Goal: Check status: Verify the current state of an ongoing process or item

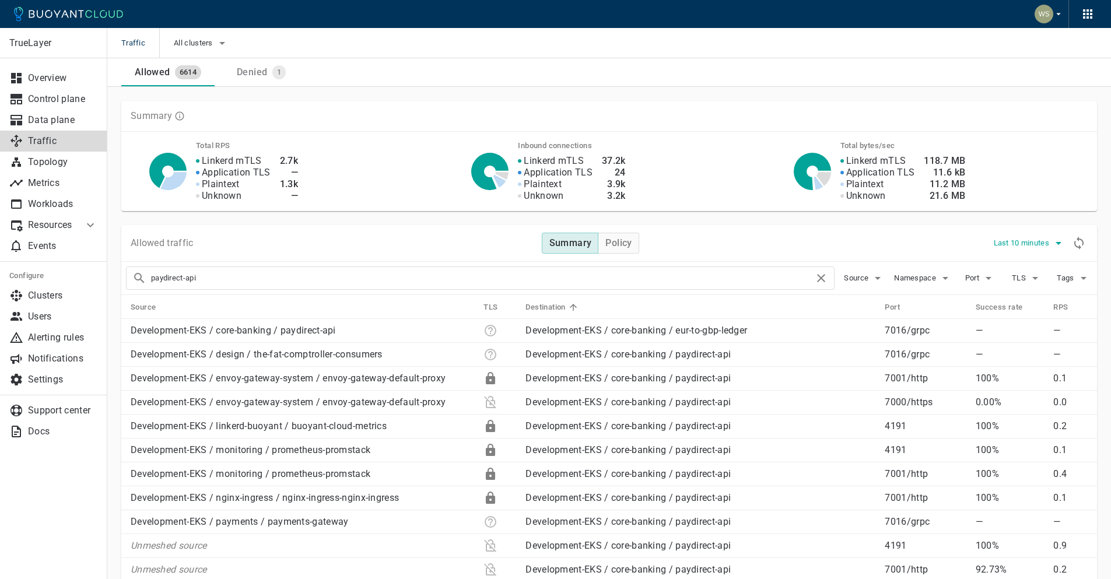
click at [1054, 240] on icon "button" at bounding box center [1059, 243] width 14 height 14
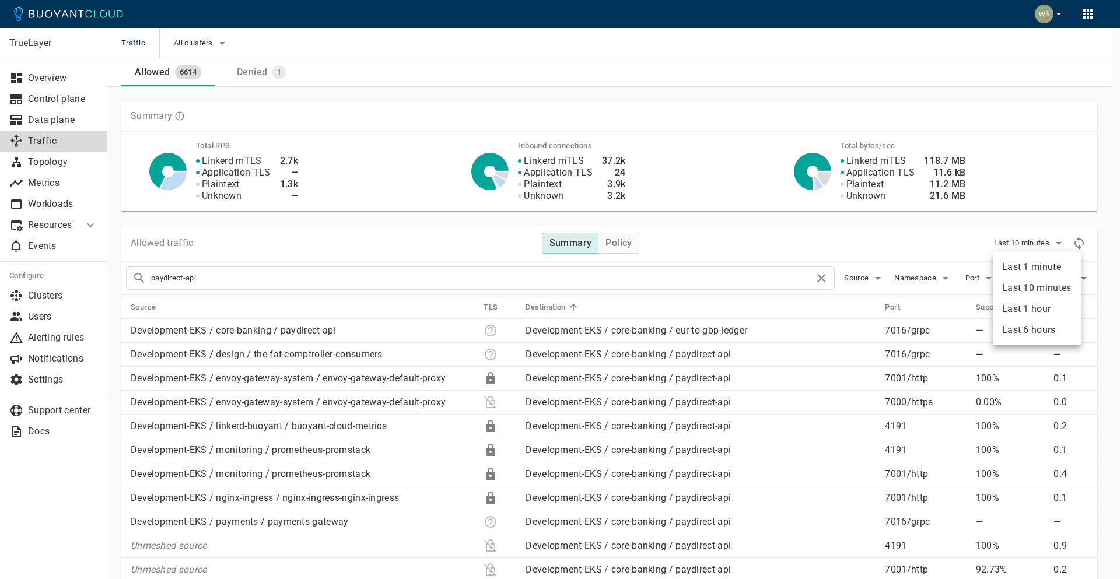
drag, startPoint x: 1037, startPoint y: 328, endPoint x: 1084, endPoint y: 246, distance: 94.6
click at [1037, 328] on li "Last 6 hours" at bounding box center [1037, 330] width 88 height 21
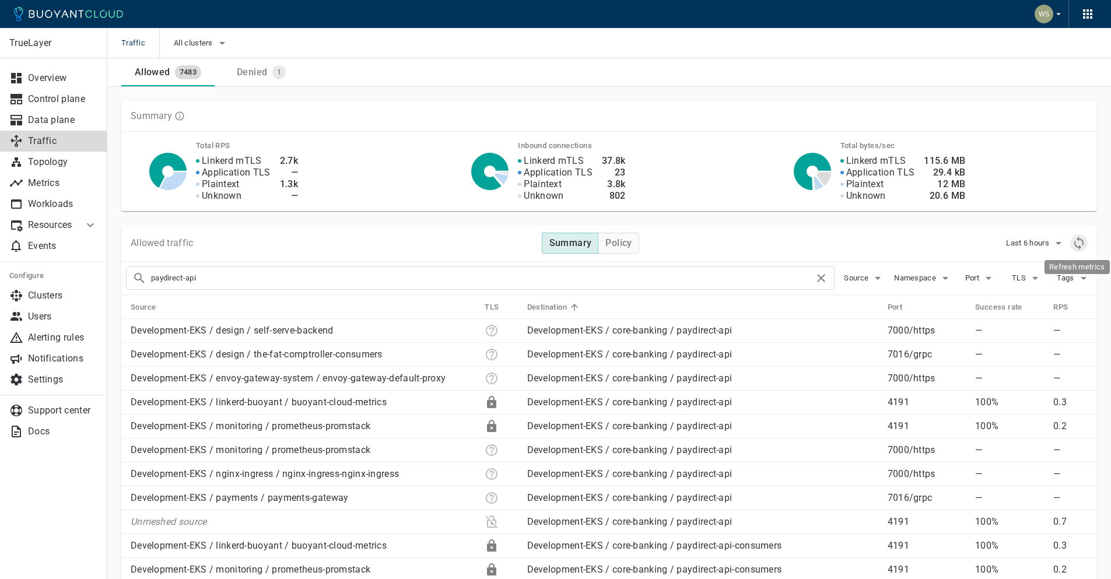
click at [1084, 243] on icon "Refresh metrics" at bounding box center [1079, 243] width 14 height 14
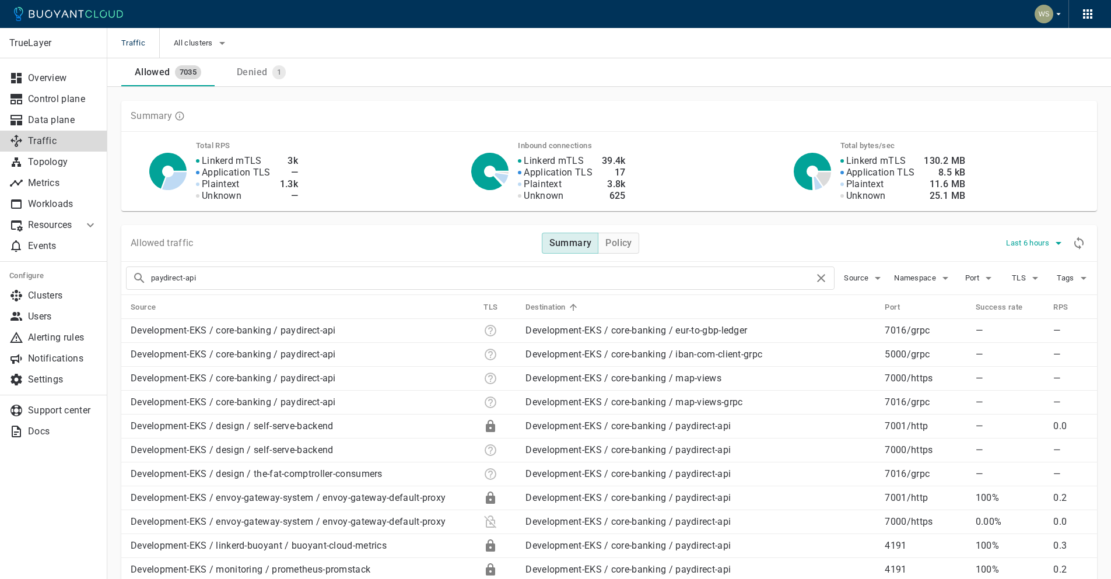
click at [1030, 242] on span "Last 6 hours" at bounding box center [1029, 243] width 46 height 9
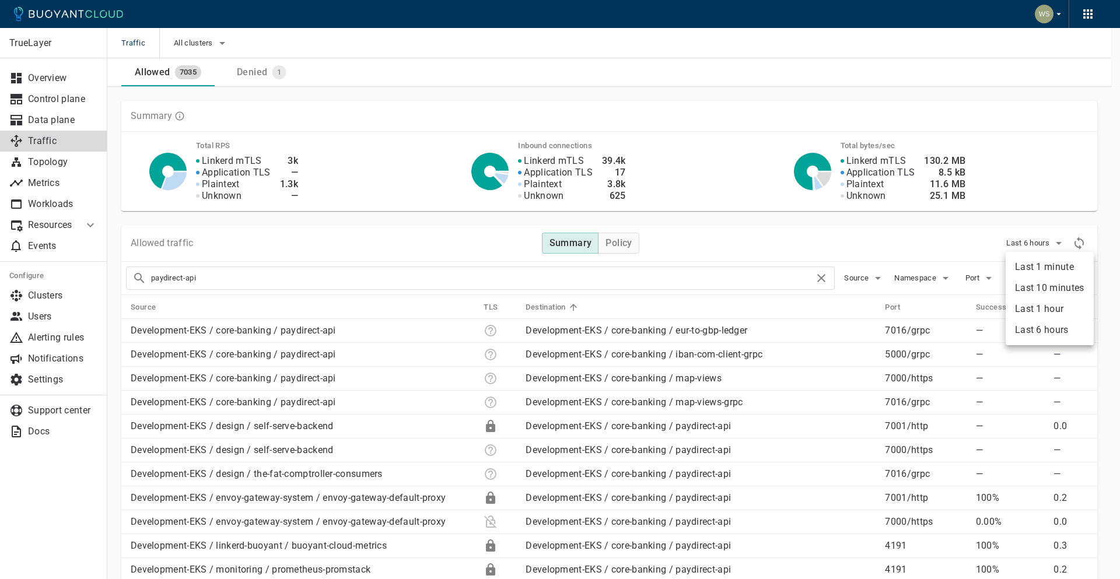
click at [1053, 285] on li "Last 10 minutes" at bounding box center [1050, 288] width 88 height 21
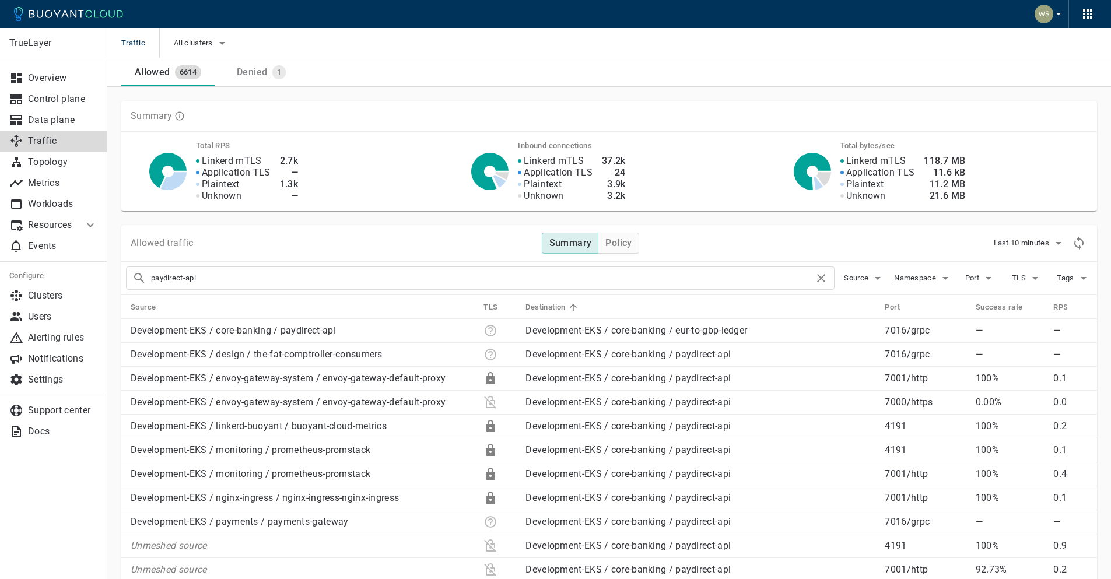
click at [884, 244] on div "Allowed traffic Summary Policy Last 10 minutes" at bounding box center [609, 243] width 976 height 37
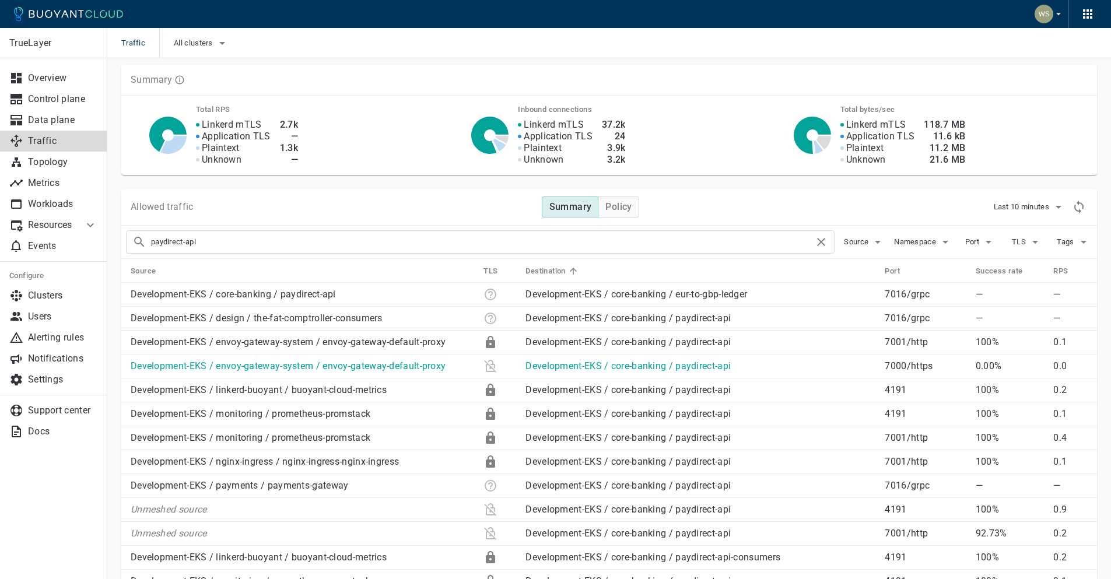
scroll to position [37, 0]
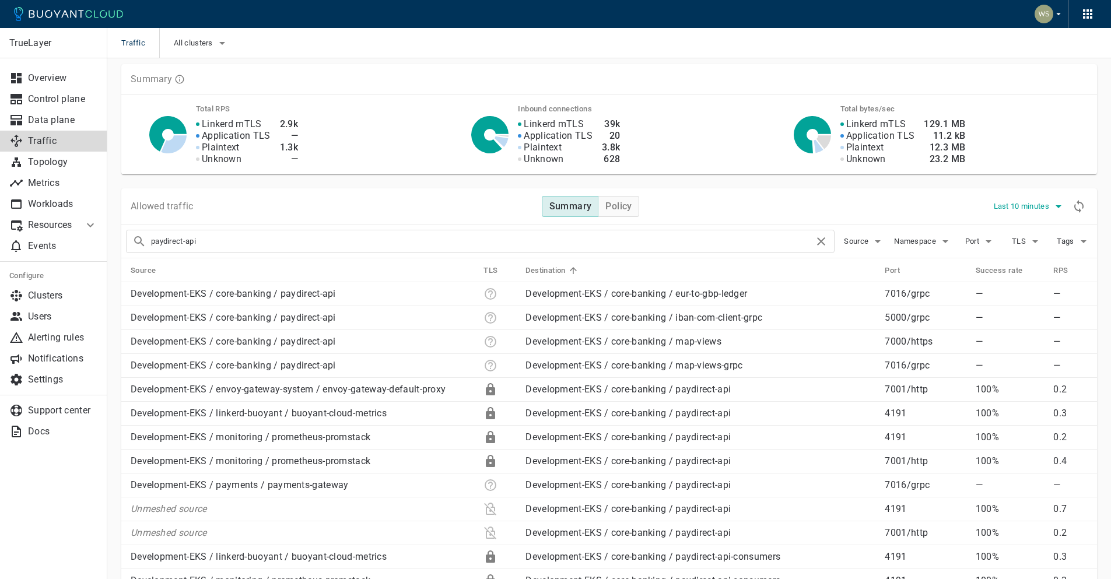
click at [1019, 210] on span "Last 10 minutes" at bounding box center [1023, 206] width 58 height 9
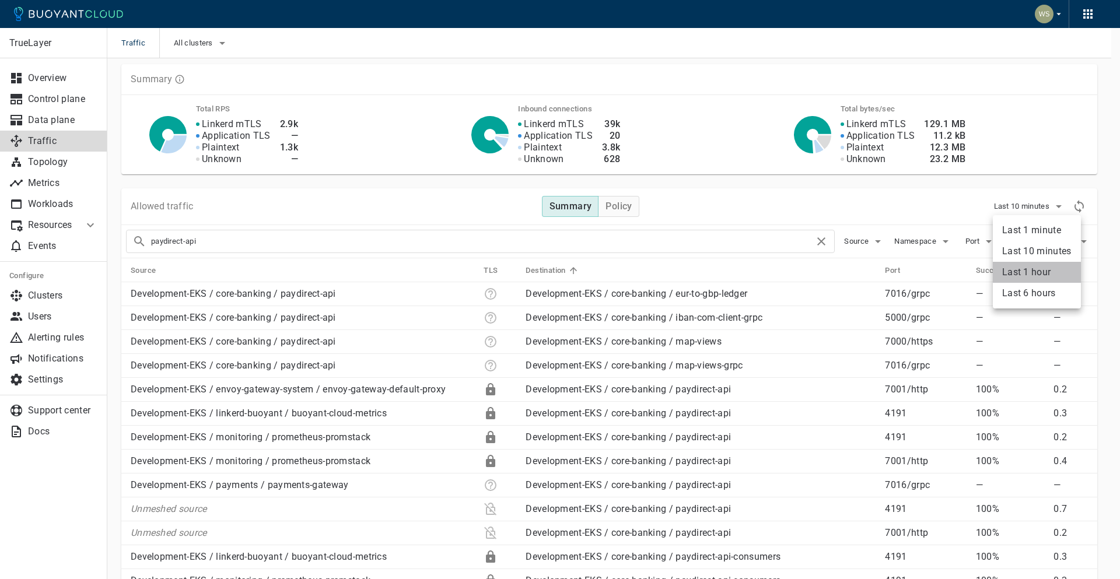
click at [1033, 272] on li "Last 1 hour" at bounding box center [1037, 272] width 88 height 21
